Goal: Find specific page/section: Find specific page/section

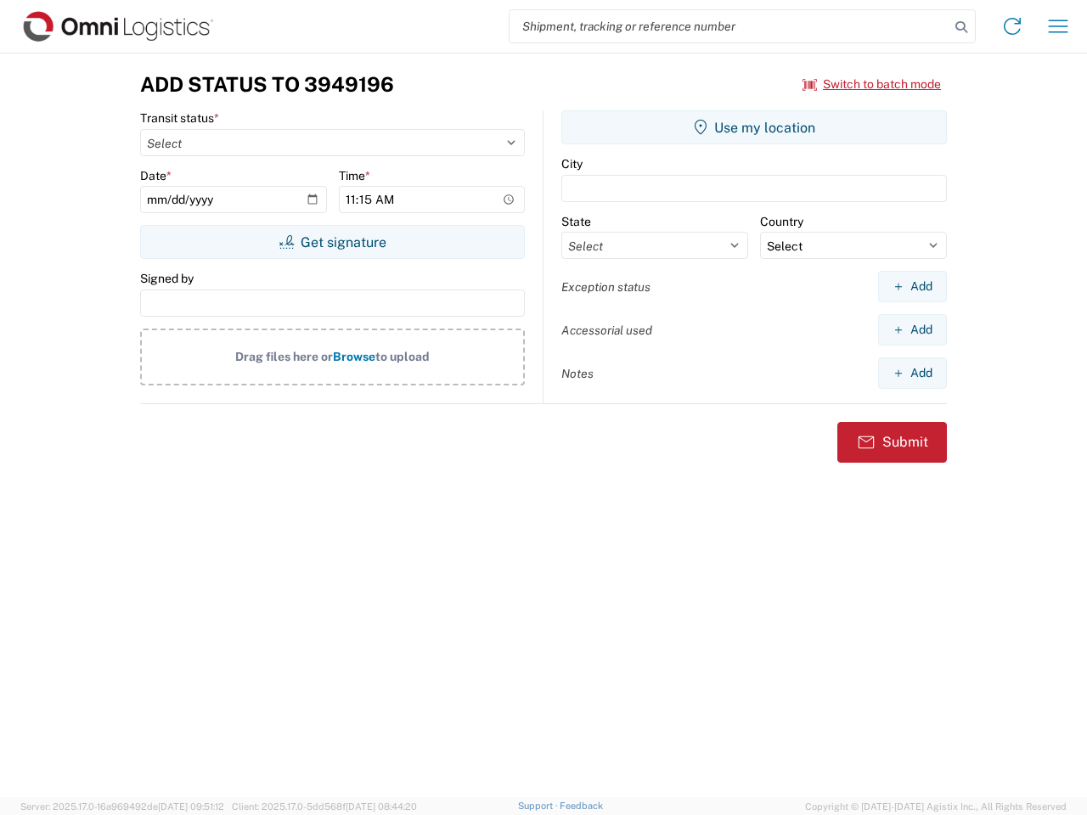
click at [730, 26] on input "search" at bounding box center [730, 26] width 440 height 32
click at [961, 27] on icon at bounding box center [962, 27] width 24 height 24
click at [1012, 26] on icon at bounding box center [1012, 26] width 27 height 27
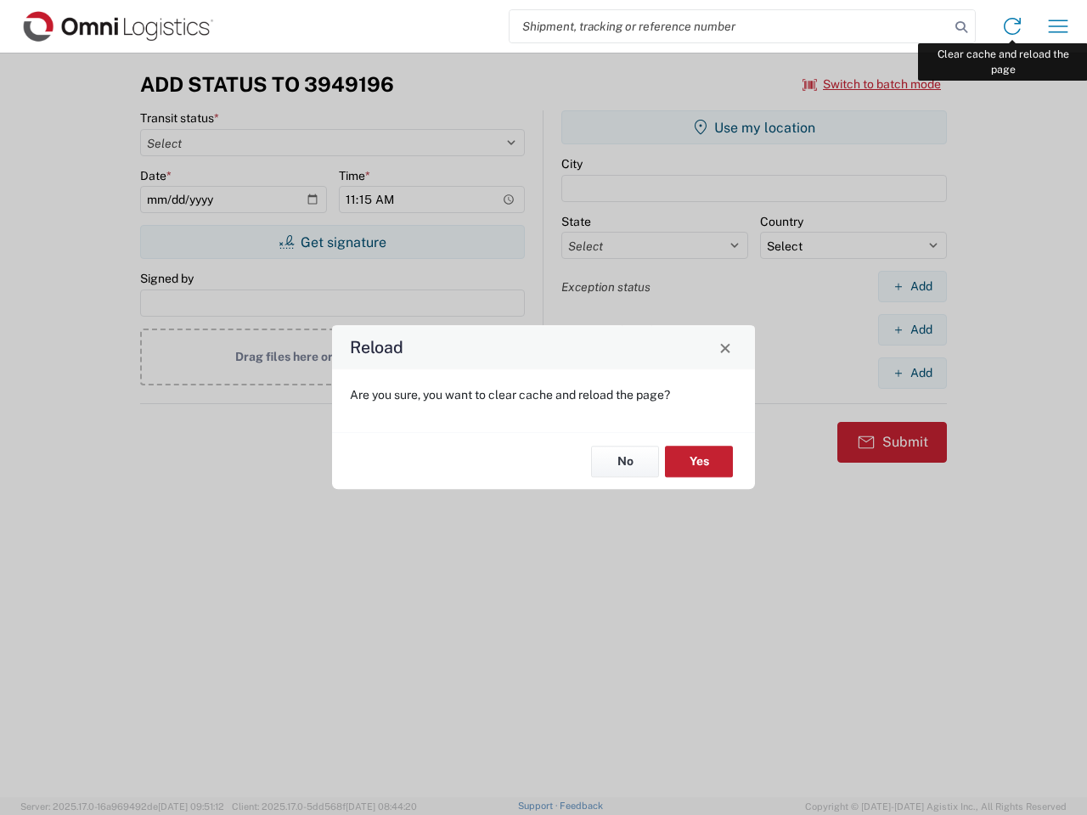
click at [1058, 26] on div "Reload Are you sure, you want to clear cache and reload the page? No Yes" at bounding box center [543, 407] width 1087 height 815
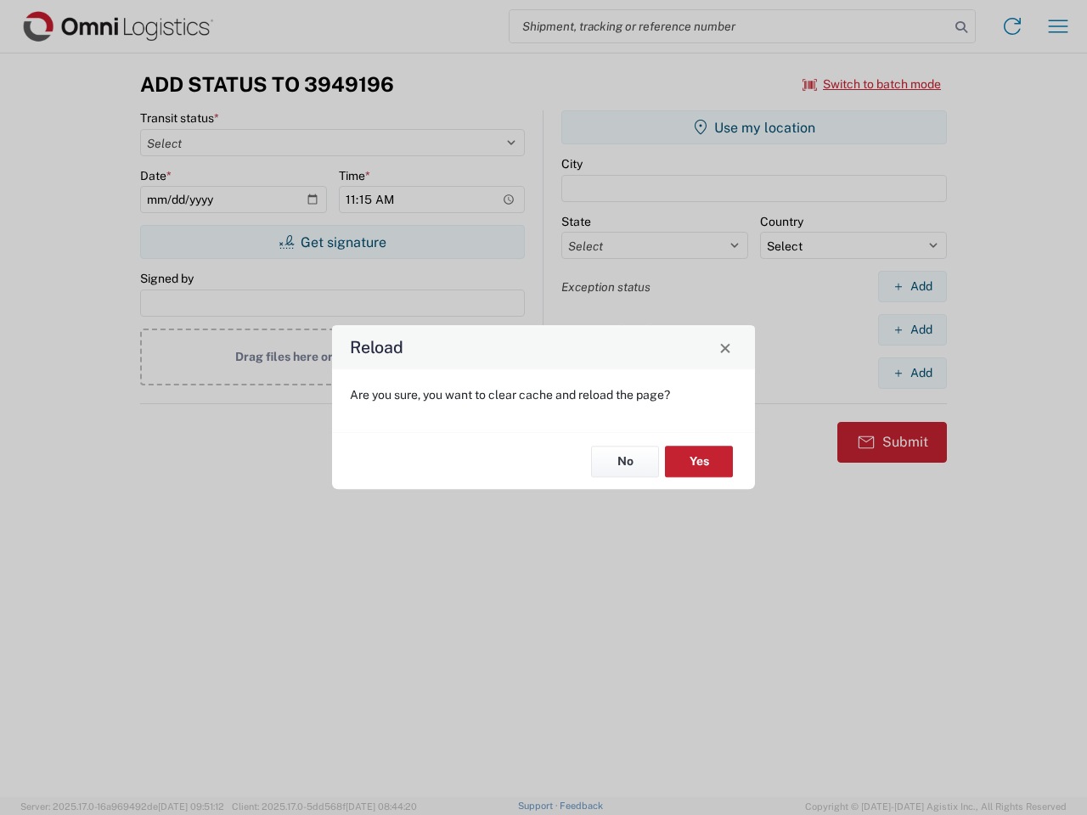
click at [872, 84] on div "Reload Are you sure, you want to clear cache and reload the page? No Yes" at bounding box center [543, 407] width 1087 height 815
click at [332, 242] on div "Reload Are you sure, you want to clear cache and reload the page? No Yes" at bounding box center [543, 407] width 1087 height 815
click at [754, 127] on div "Reload Are you sure, you want to clear cache and reload the page? No Yes" at bounding box center [543, 407] width 1087 height 815
click at [912, 286] on div "Reload Are you sure, you want to clear cache and reload the page? No Yes" at bounding box center [543, 407] width 1087 height 815
click at [912, 330] on div "Reload Are you sure, you want to clear cache and reload the page? No Yes" at bounding box center [543, 407] width 1087 height 815
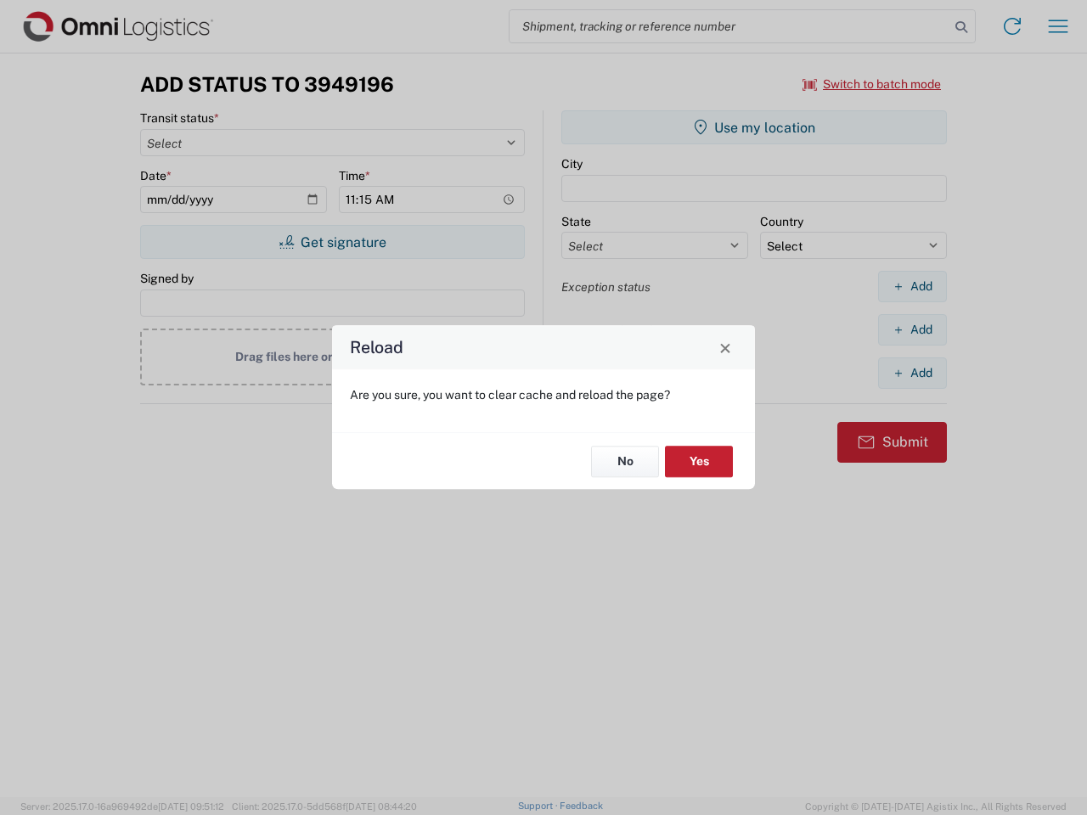
click at [912, 373] on div "Reload Are you sure, you want to clear cache and reload the page? No Yes" at bounding box center [543, 407] width 1087 height 815
